Goal: Obtain resource: Download file/media

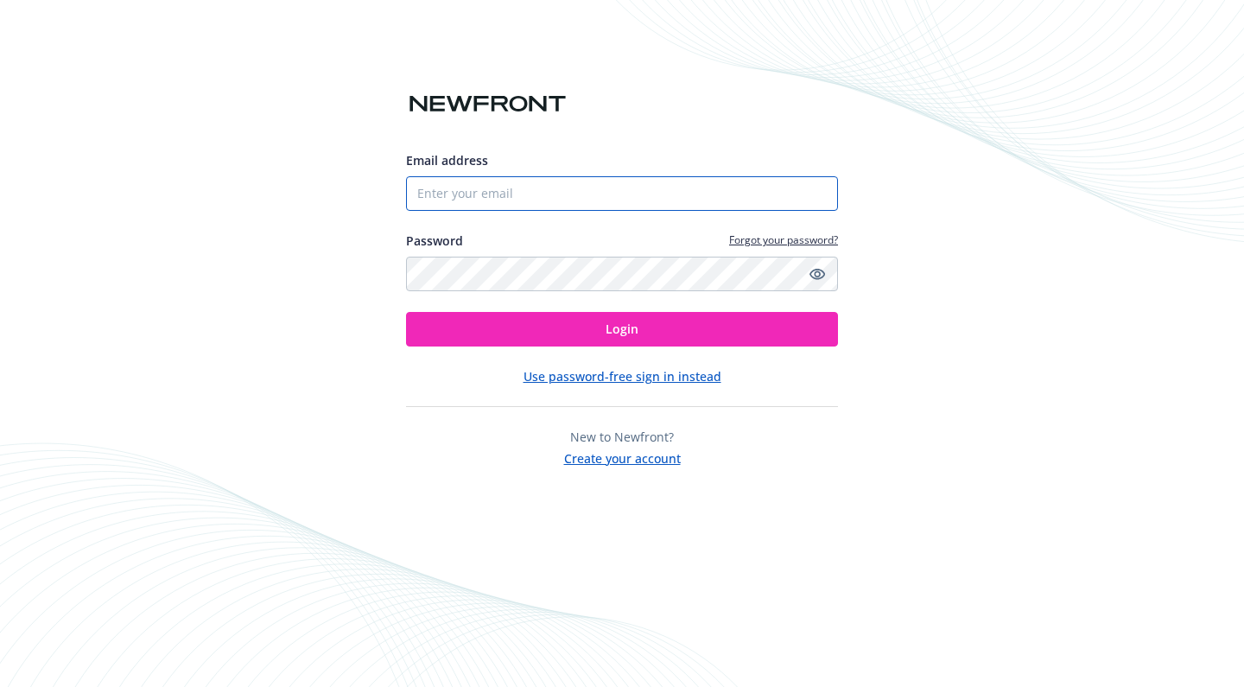
type input "[EMAIL_ADDRESS][DOMAIN_NAME]"
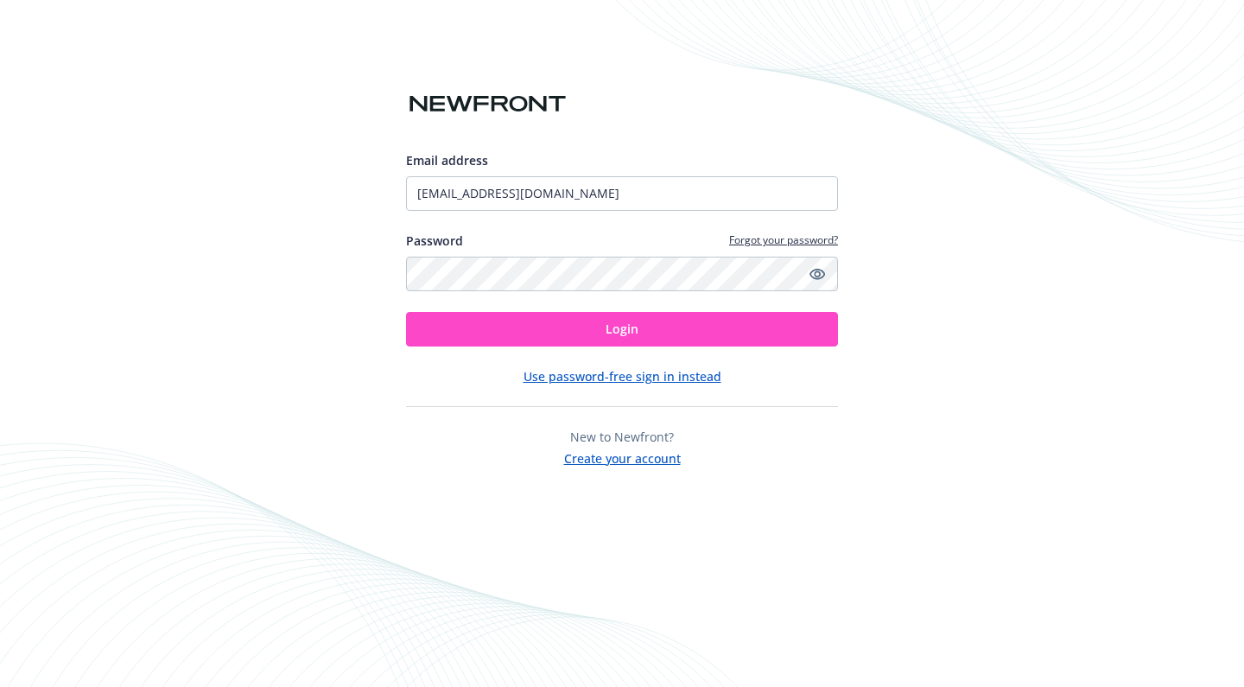
click at [525, 338] on button "Login" at bounding box center [622, 329] width 432 height 35
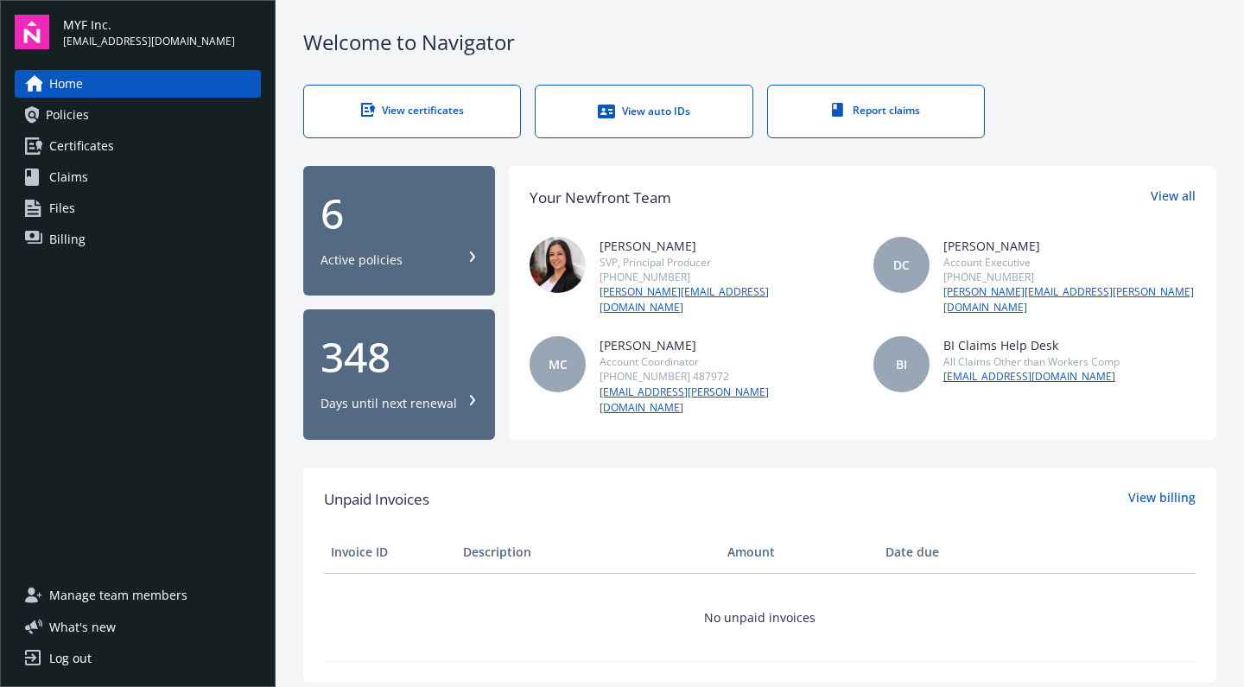
click at [612, 111] on icon at bounding box center [606, 112] width 17 height 14
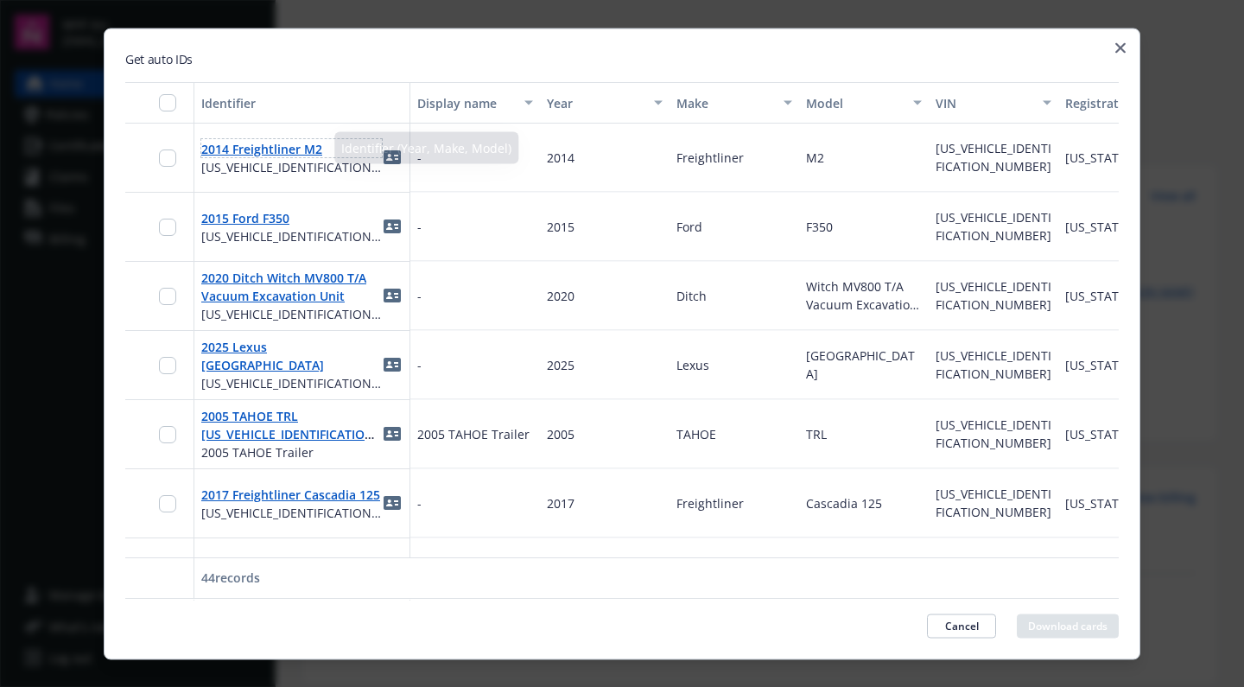
click at [255, 148] on link "2014 Freightliner M2" at bounding box center [261, 148] width 121 height 16
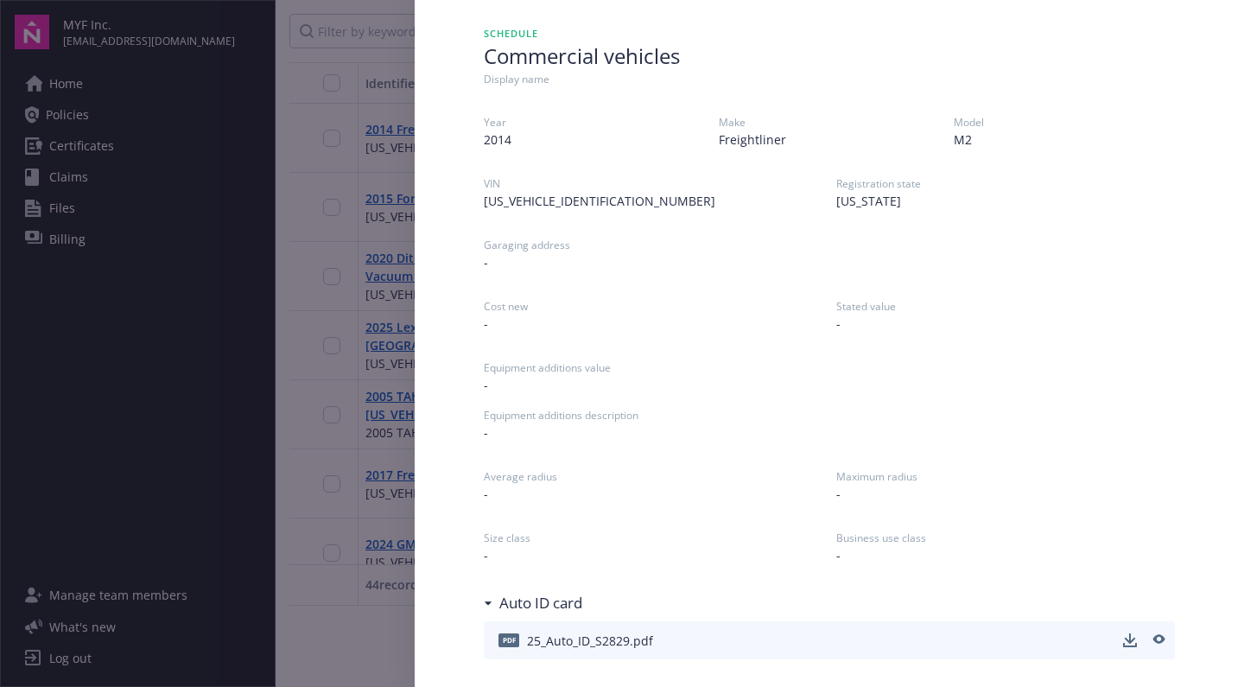
scroll to position [50, 0]
click at [1131, 640] on icon "download" at bounding box center [1129, 638] width 11 height 10
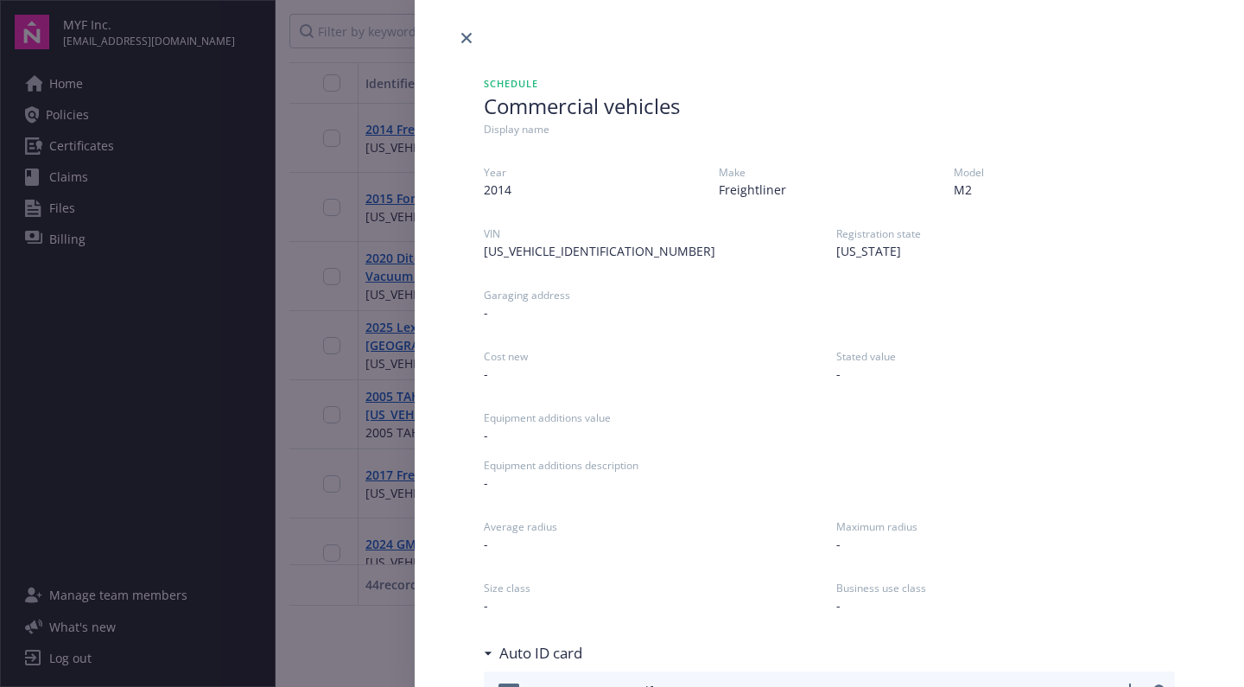
scroll to position [0, 0]
click at [464, 41] on icon "close" at bounding box center [466, 38] width 10 height 10
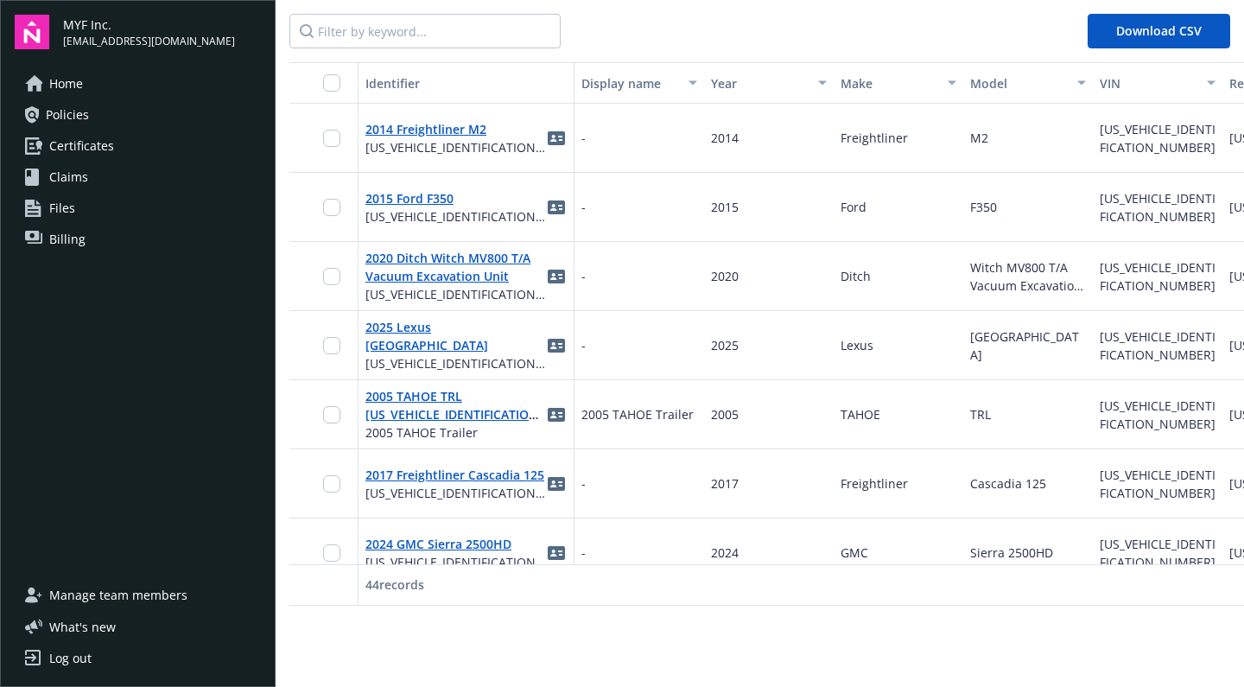
click at [48, 662] on link "Log out" at bounding box center [138, 658] width 246 height 28
